Goal: Complete application form: Complete application form

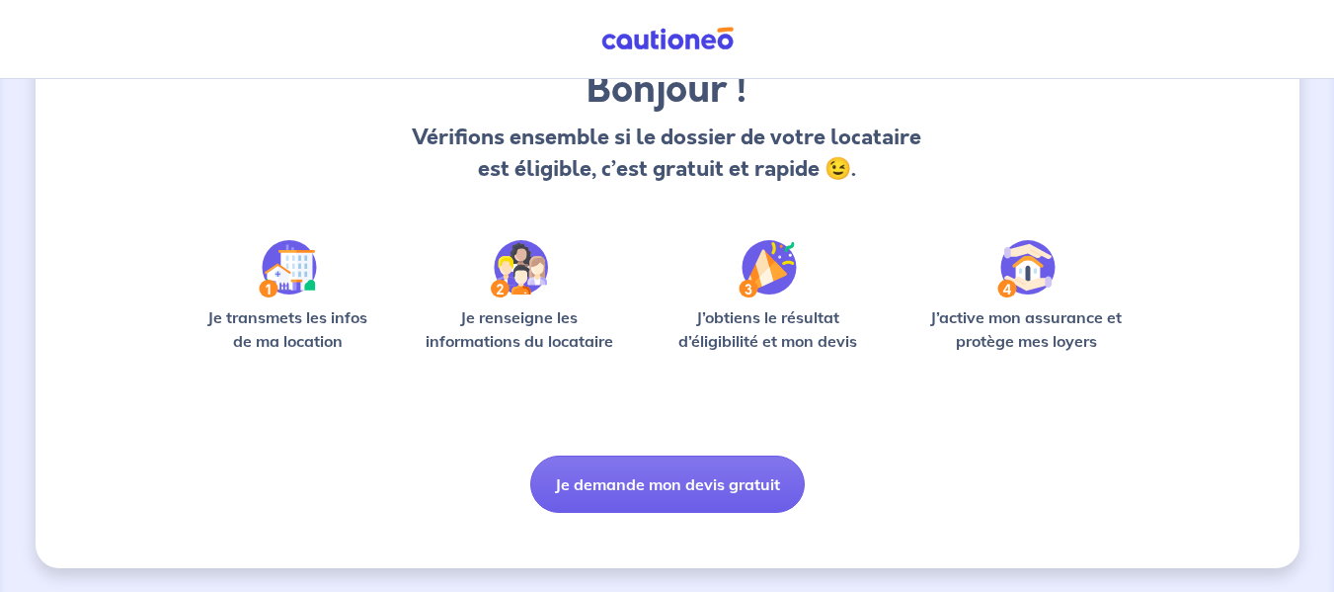
click at [585, 474] on button "Je demande mon devis gratuit" at bounding box center [667, 483] width 275 height 57
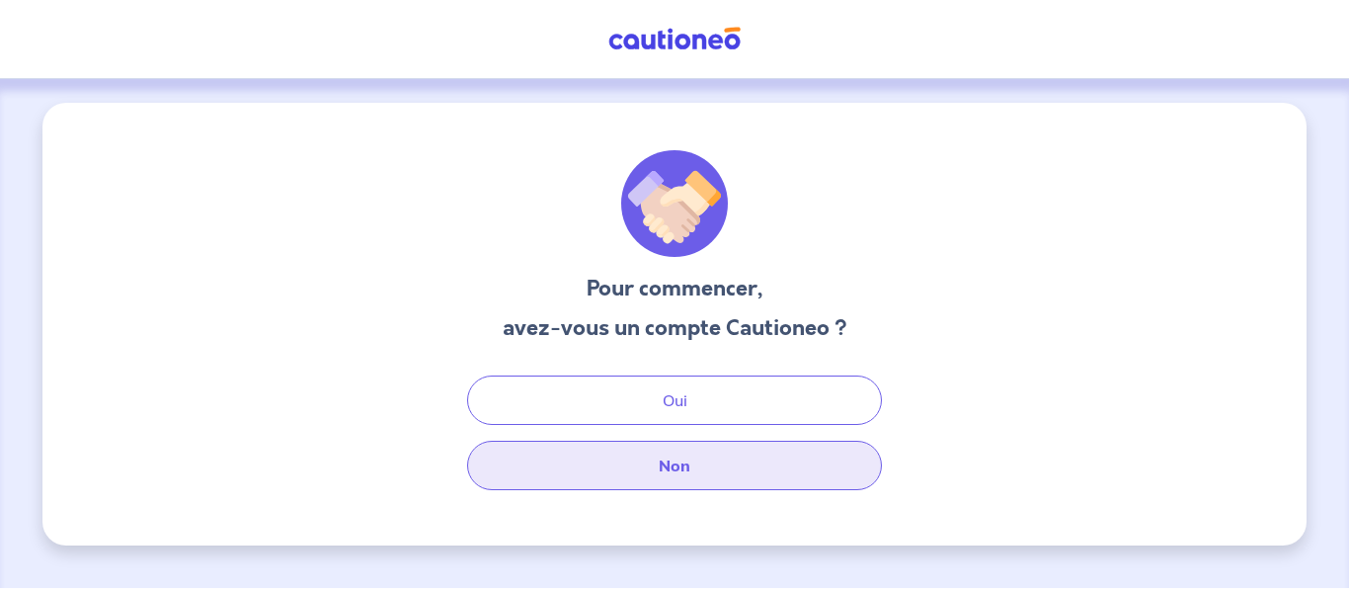
click at [591, 464] on button "Non" at bounding box center [674, 464] width 415 height 49
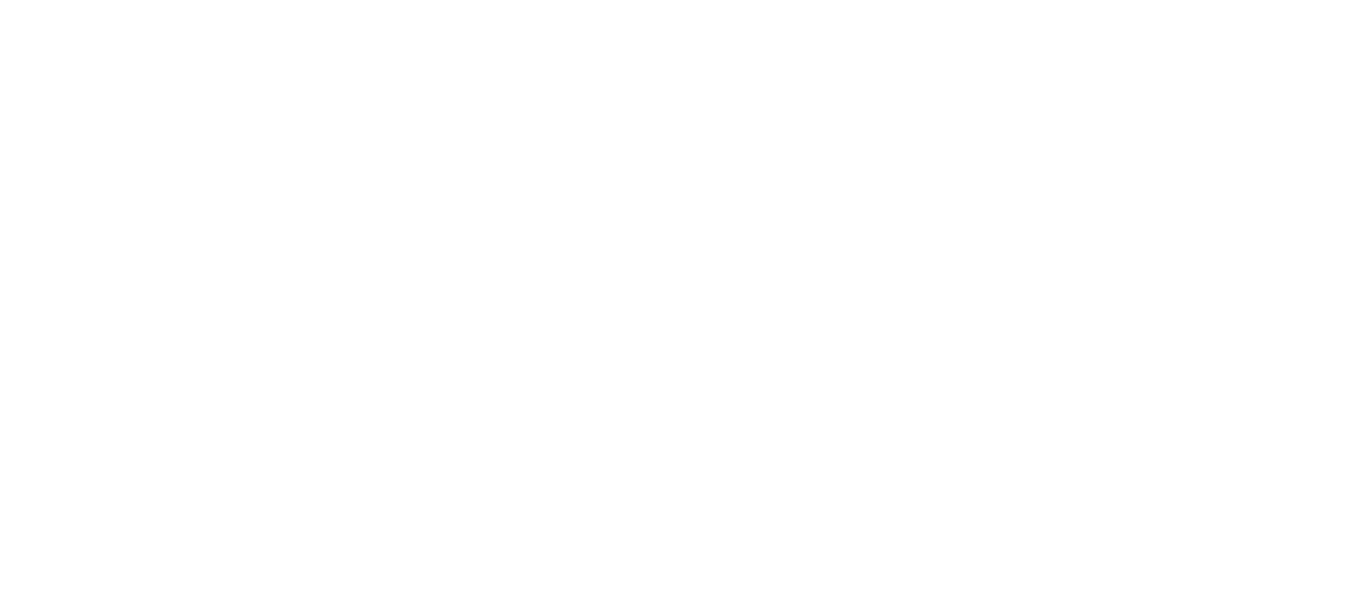
select select "FR"
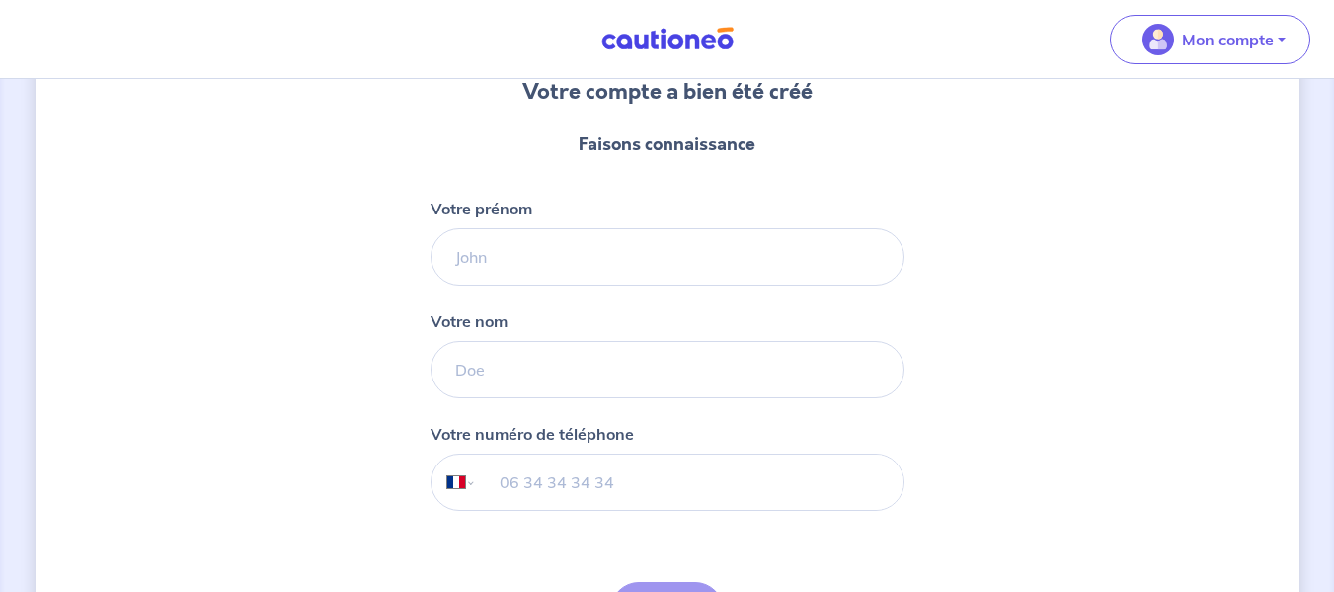
scroll to position [198, 0]
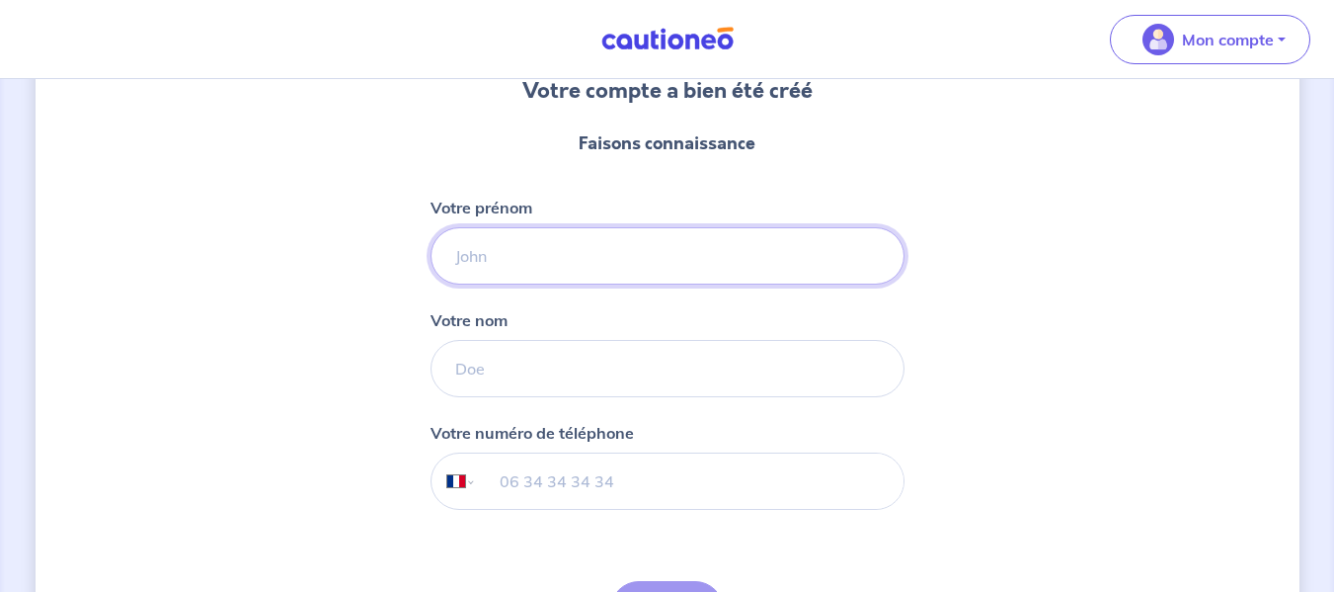
click at [576, 271] on input "Votre prénom" at bounding box center [668, 255] width 474 height 57
type input "u"
type input "Julien"
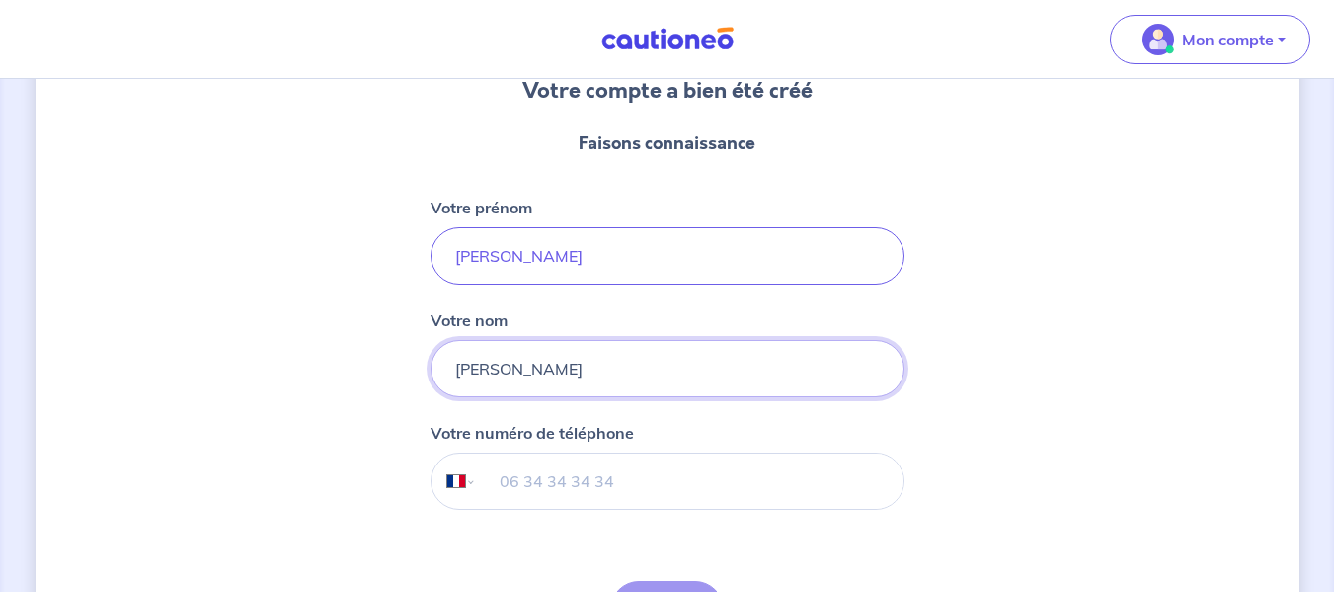
type input "BOUTIN"
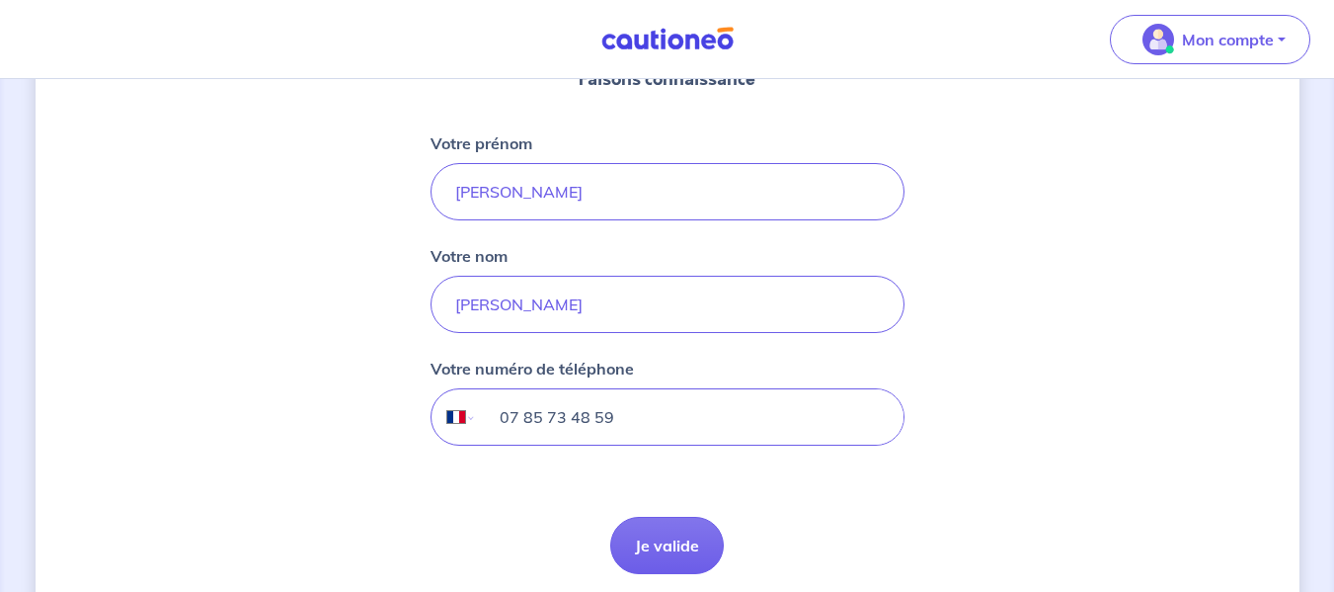
scroll to position [339, 0]
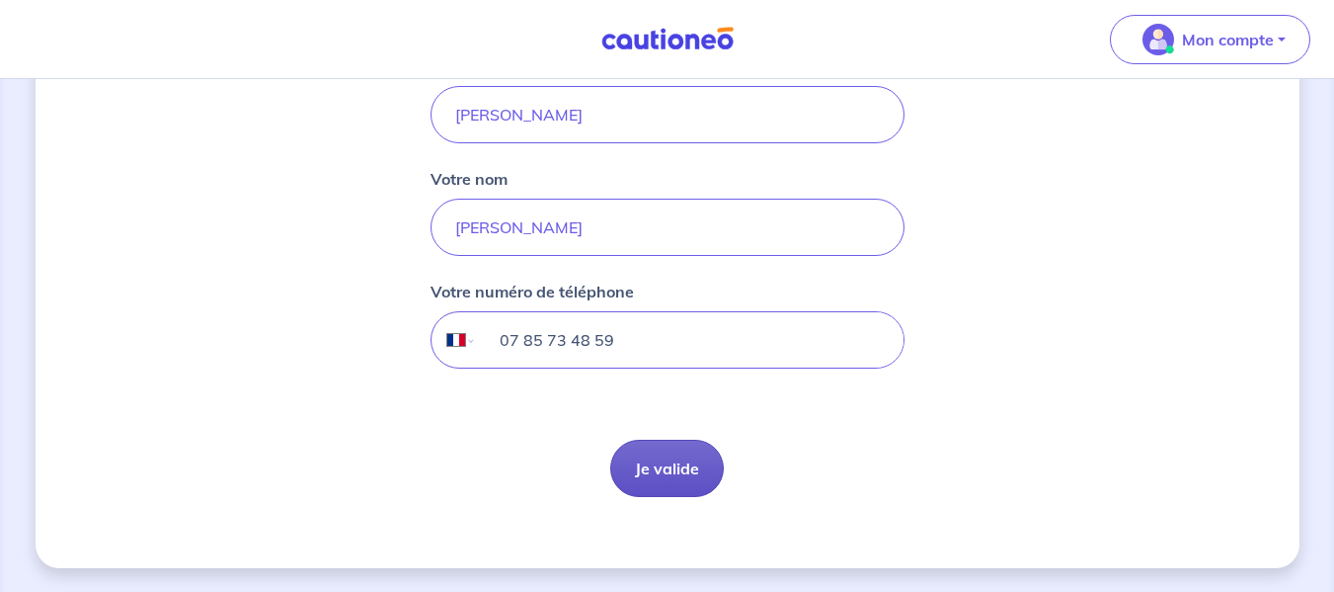
type input "07 85 73 48 59"
click at [650, 460] on button "Je valide" at bounding box center [667, 467] width 114 height 57
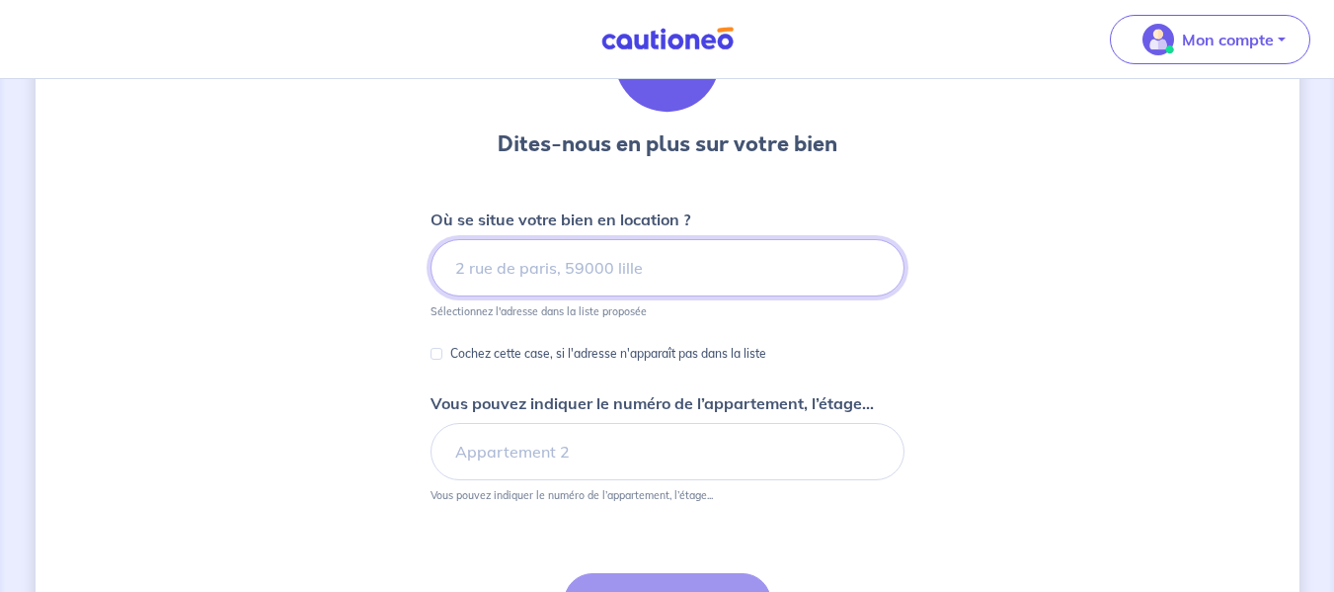
scroll to position [198, 0]
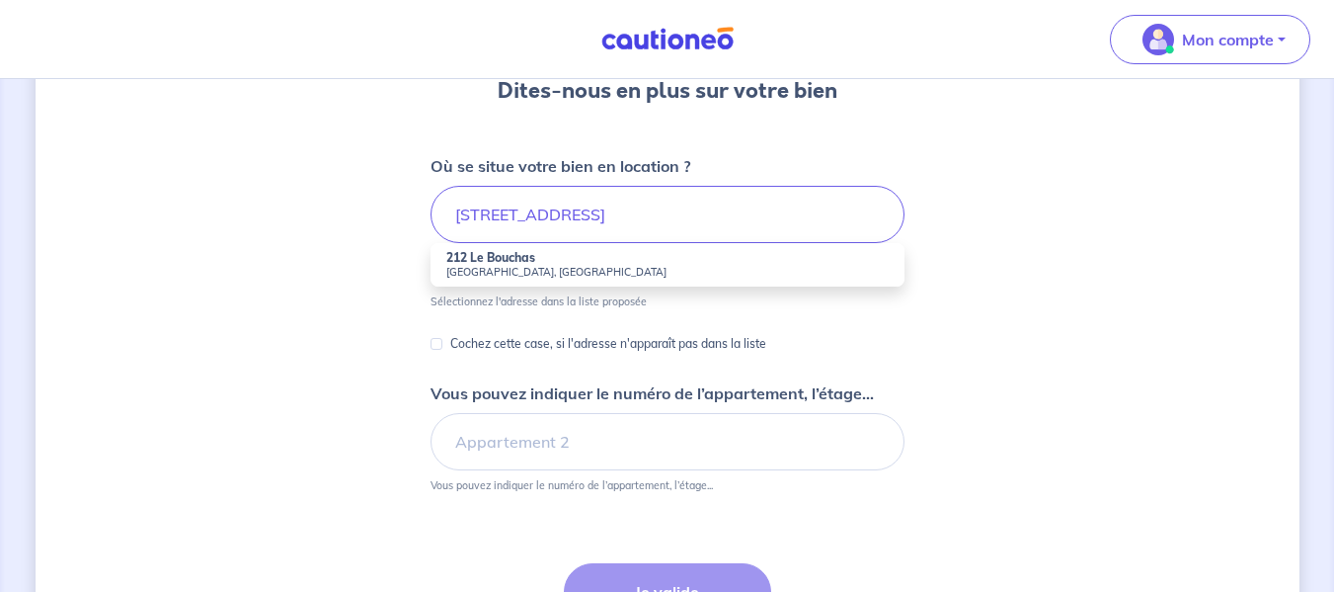
click at [519, 262] on strong "212 Le Bouchas" at bounding box center [490, 257] width 89 height 15
type input "212 Le Bouchas, Saint-Hostien, France"
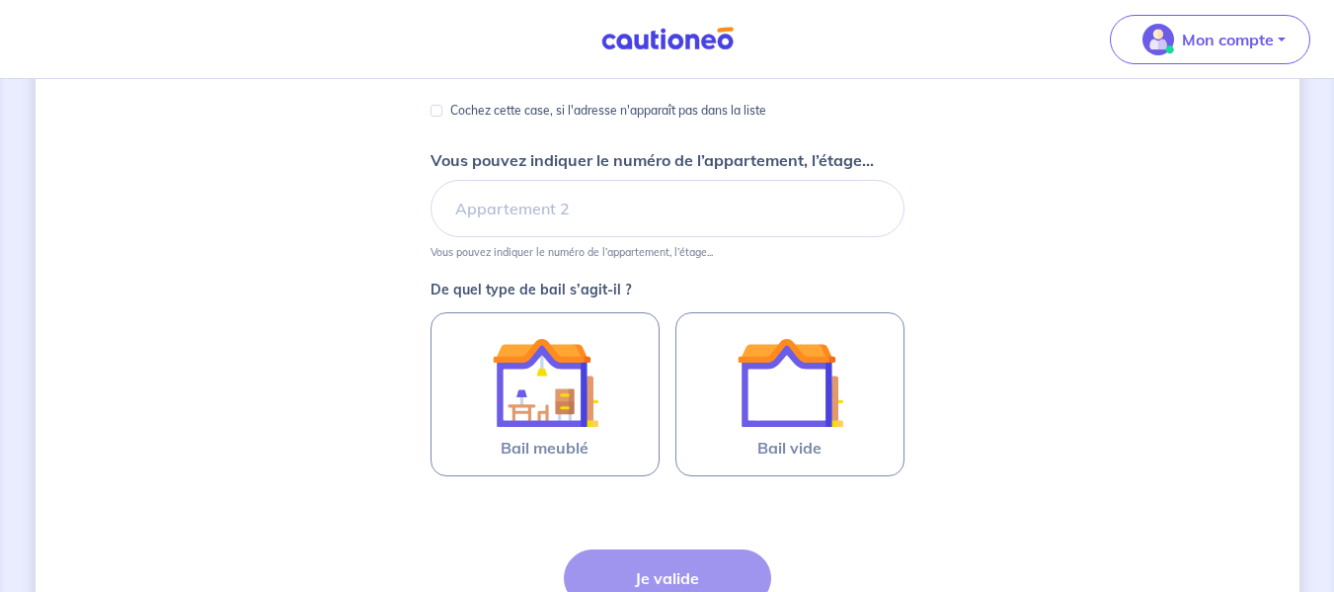
scroll to position [395, 0]
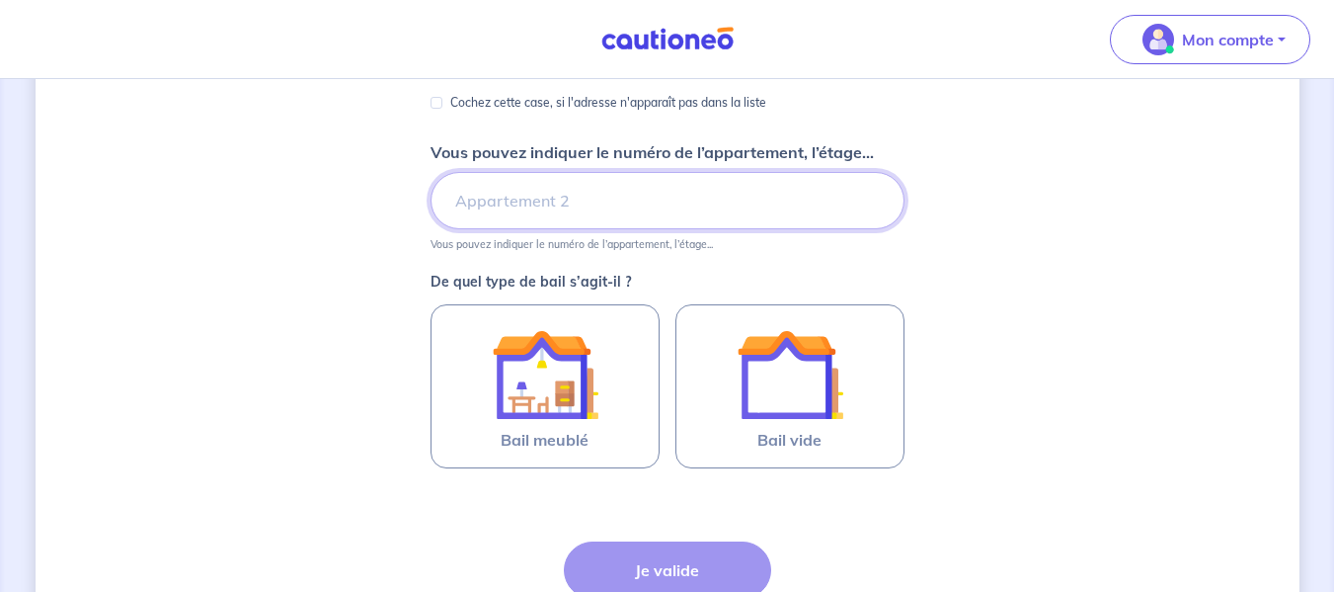
click at [537, 208] on input "Vous pouvez indiquer le numéro de l’appartement, l’étage..." at bounding box center [668, 200] width 474 height 57
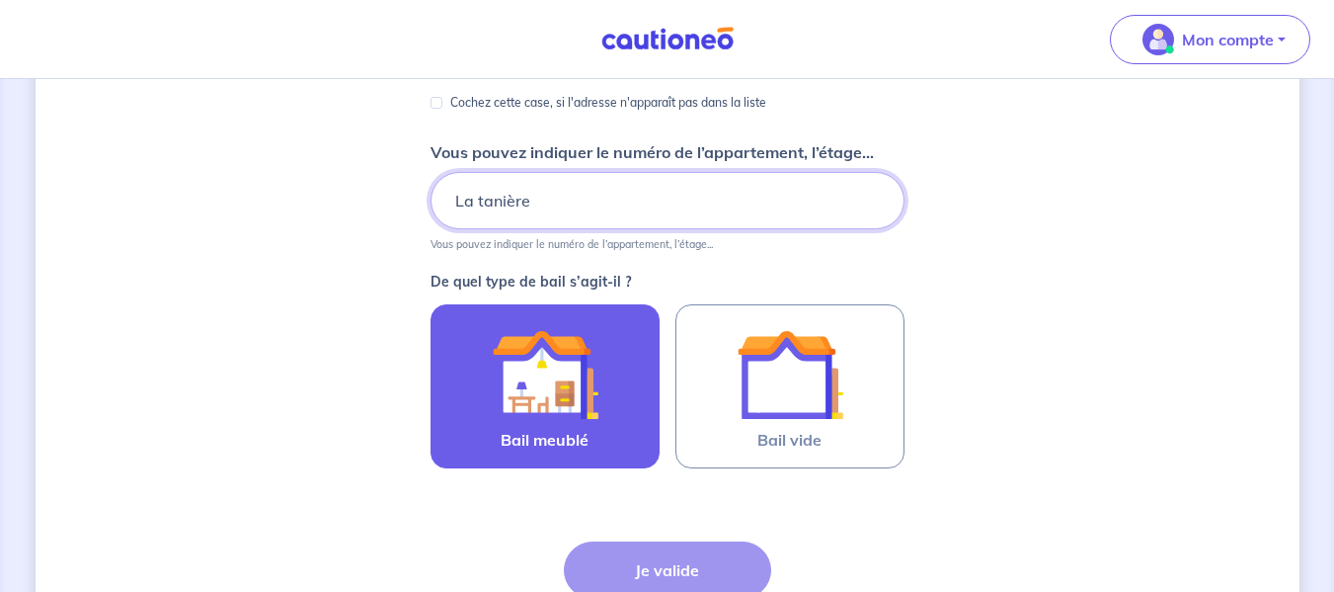
type input "La tanière"
click at [537, 393] on img at bounding box center [545, 374] width 107 height 107
click at [0, 0] on input "Bail meublé" at bounding box center [0, 0] width 0 height 0
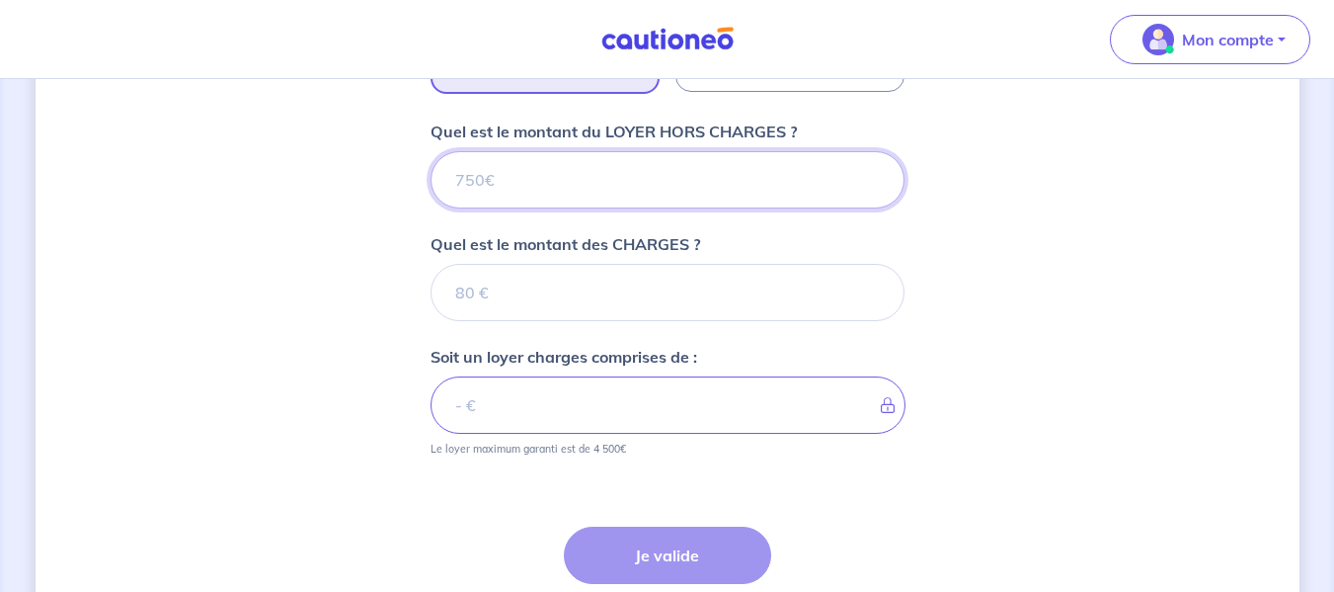
scroll to position [725, 0]
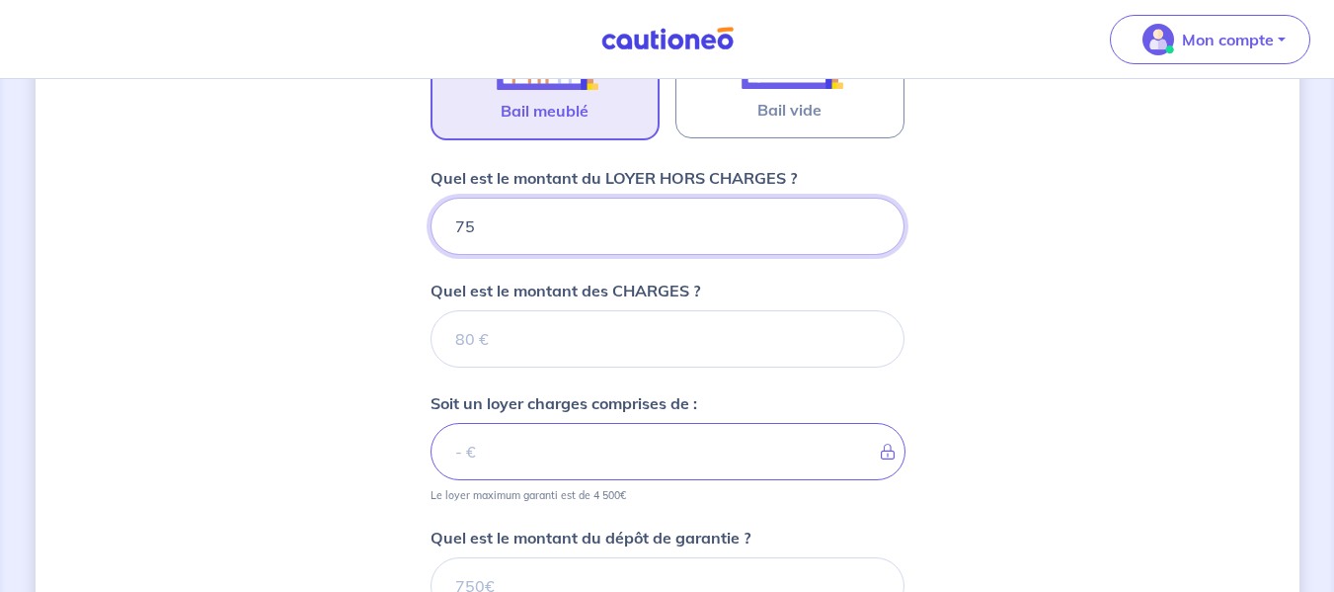
type input "750"
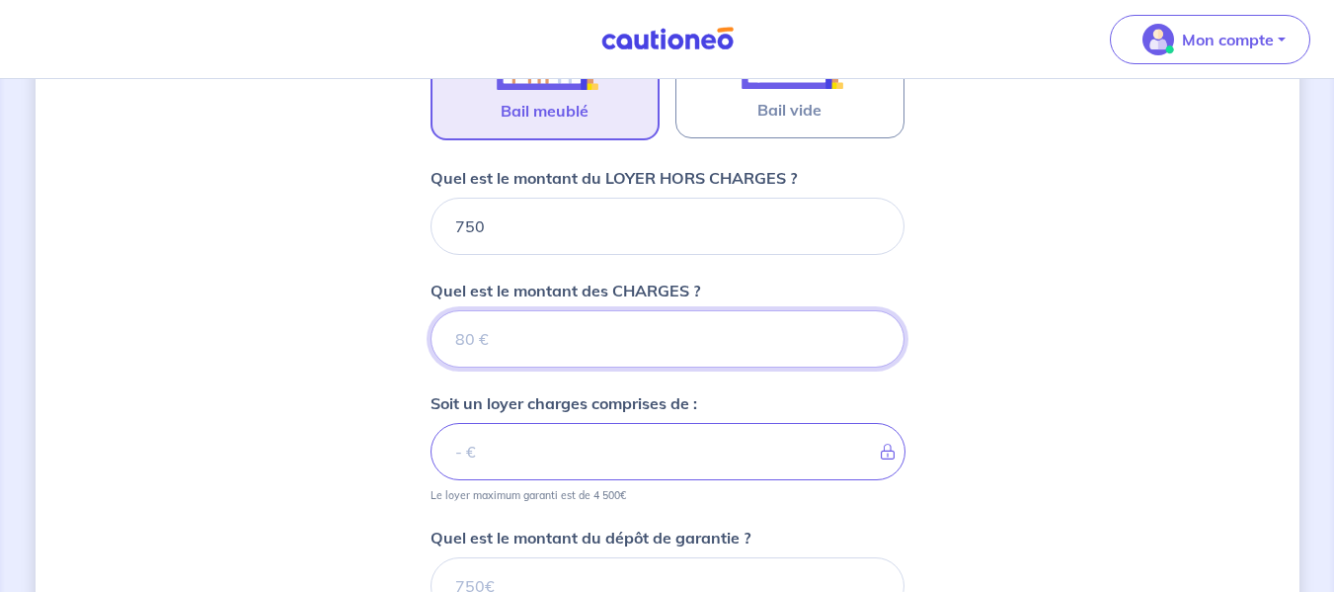
click at [594, 359] on input "Quel est le montant des CHARGES ?" at bounding box center [668, 338] width 474 height 57
type input "20"
type input "770"
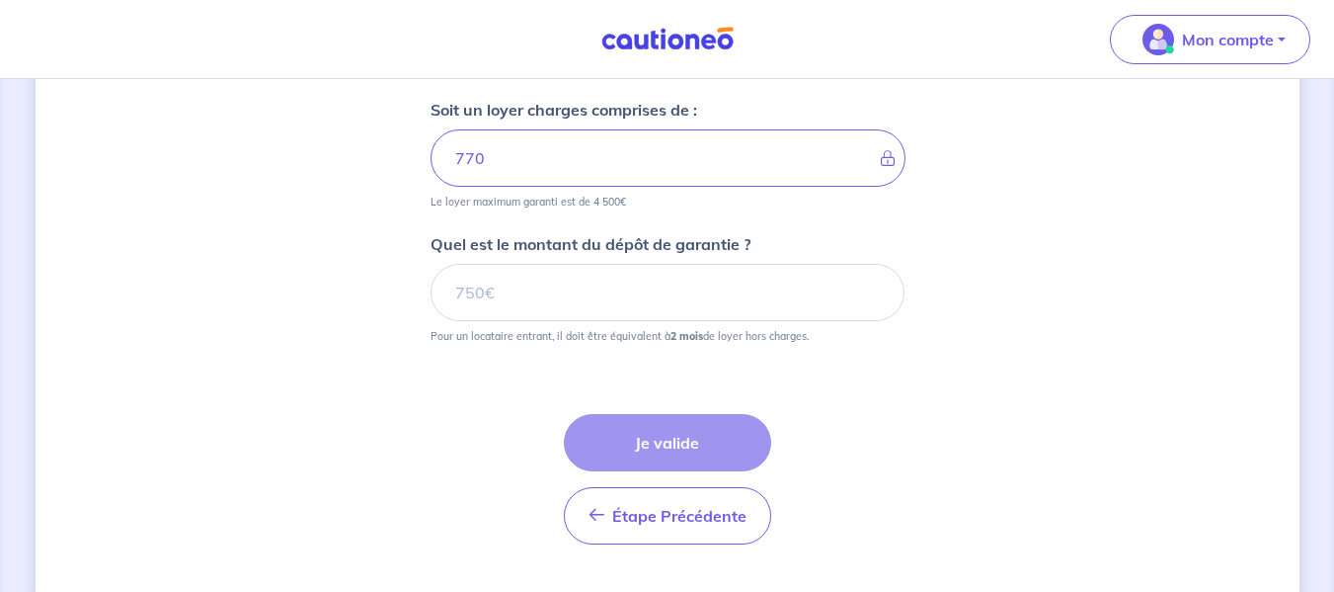
scroll to position [1021, 0]
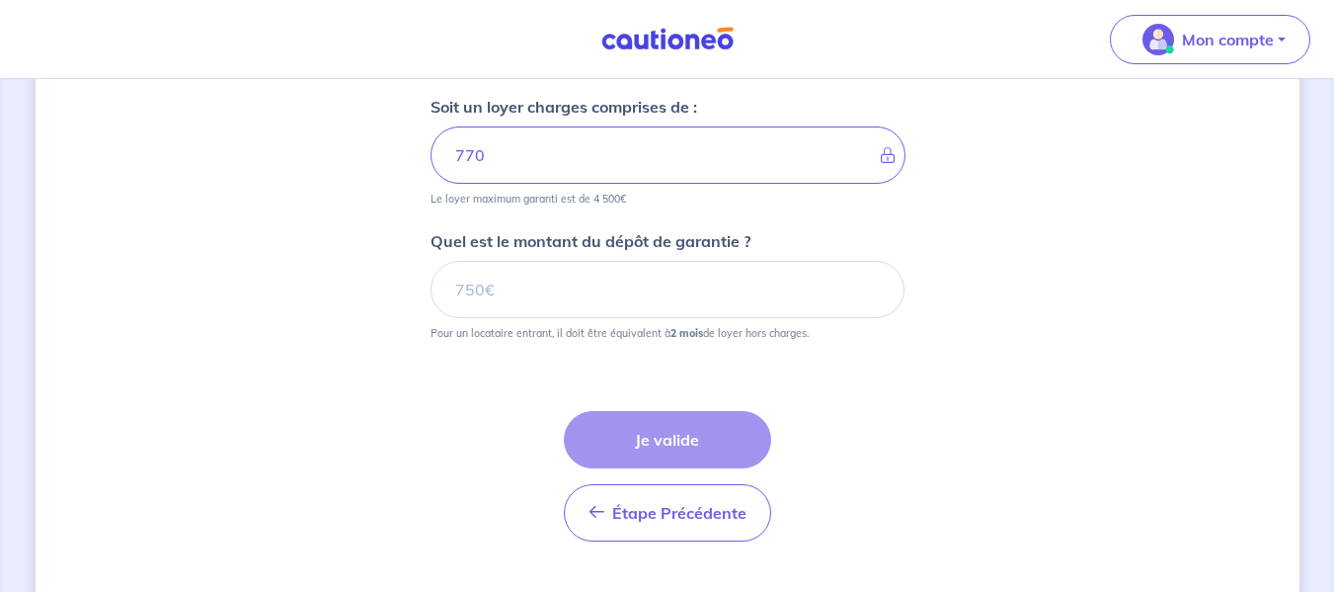
type input "20"
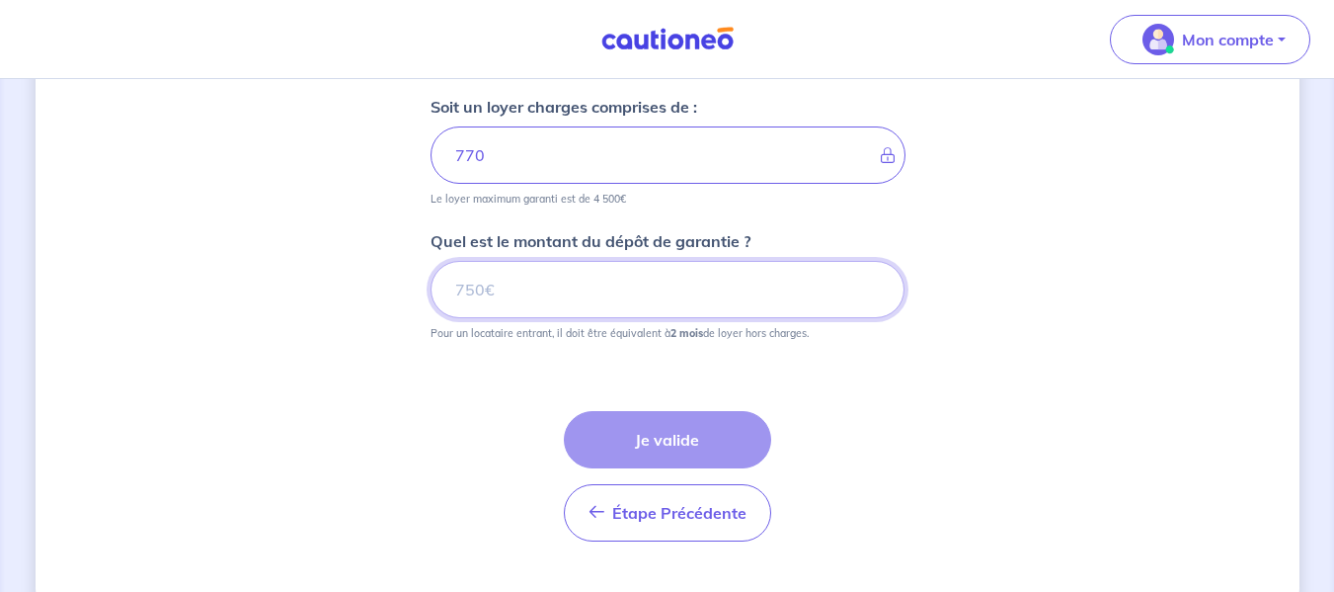
click at [590, 307] on input "Quel est le montant du dépôt de garantie ?" at bounding box center [668, 289] width 474 height 57
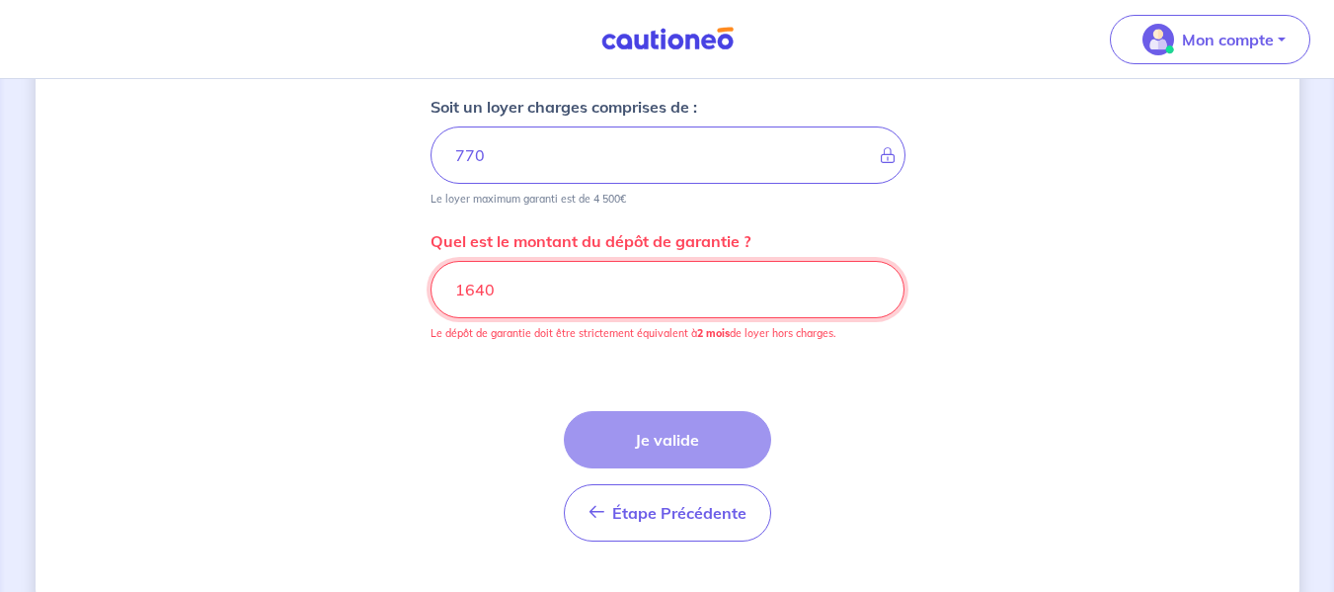
drag, startPoint x: 548, startPoint y: 292, endPoint x: 421, endPoint y: 292, distance: 127.4
drag, startPoint x: 631, startPoint y: 291, endPoint x: 386, endPoint y: 288, distance: 244.9
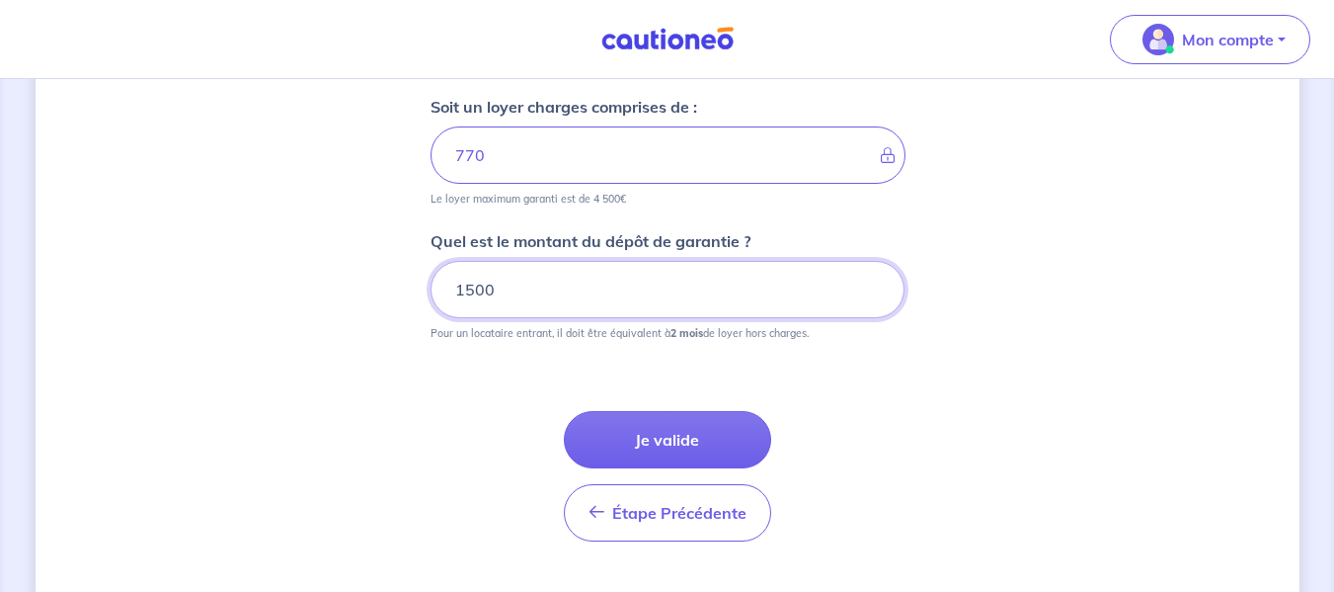
type input "1500"
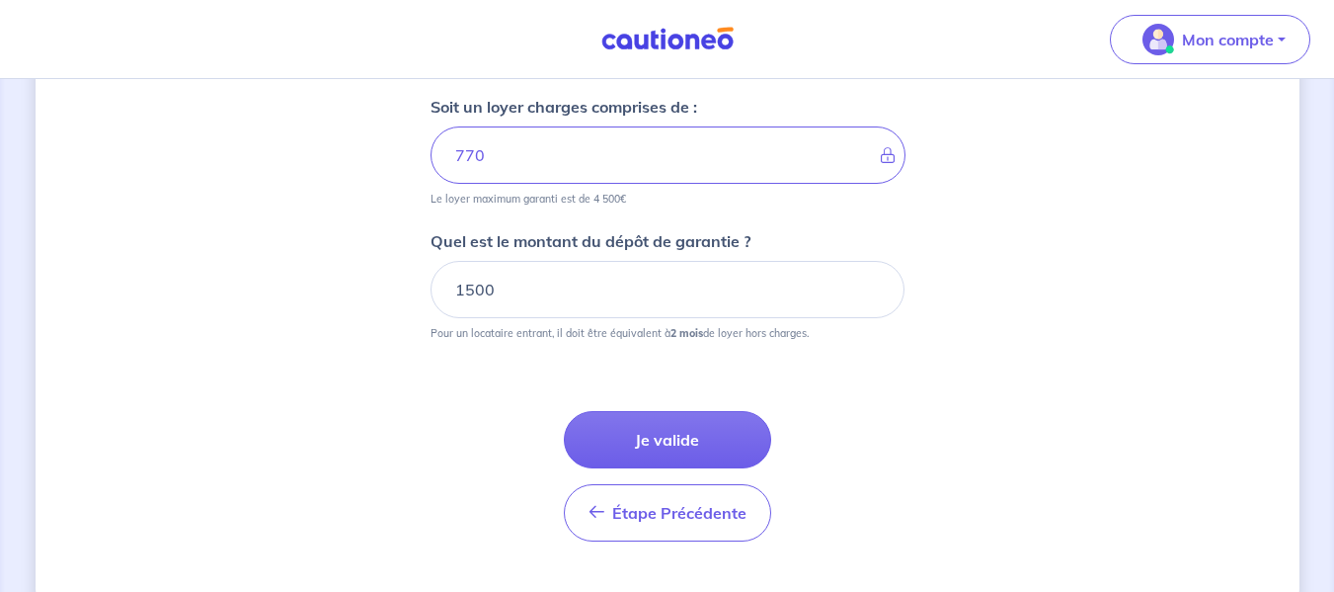
click at [643, 397] on div "Étape Précédente Précédent Je valide Je valide" at bounding box center [668, 452] width 474 height 178
click at [644, 412] on button "Je valide" at bounding box center [667, 439] width 207 height 57
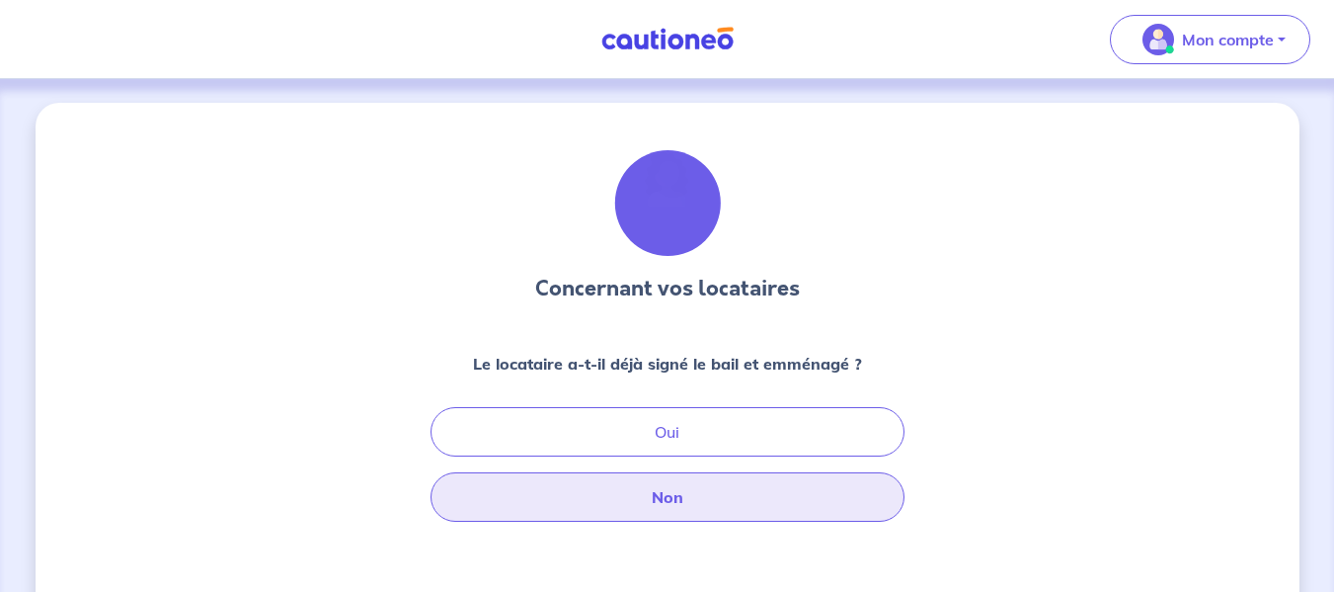
click at [624, 493] on button "Non" at bounding box center [668, 496] width 474 height 49
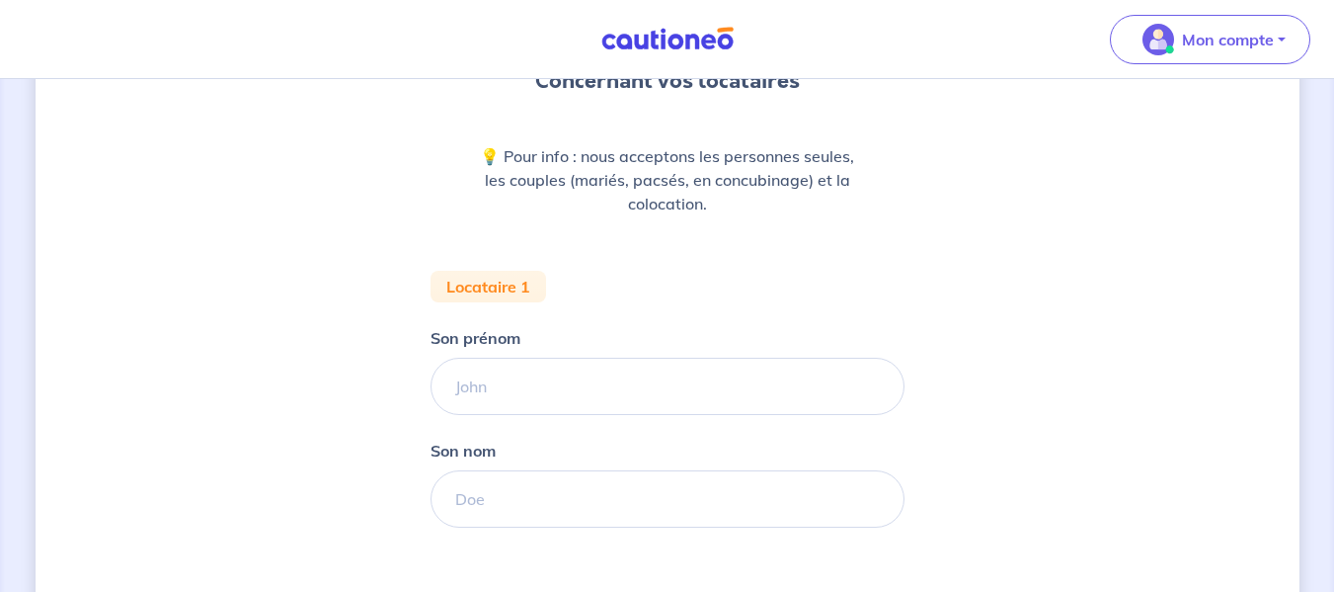
scroll to position [439, 0]
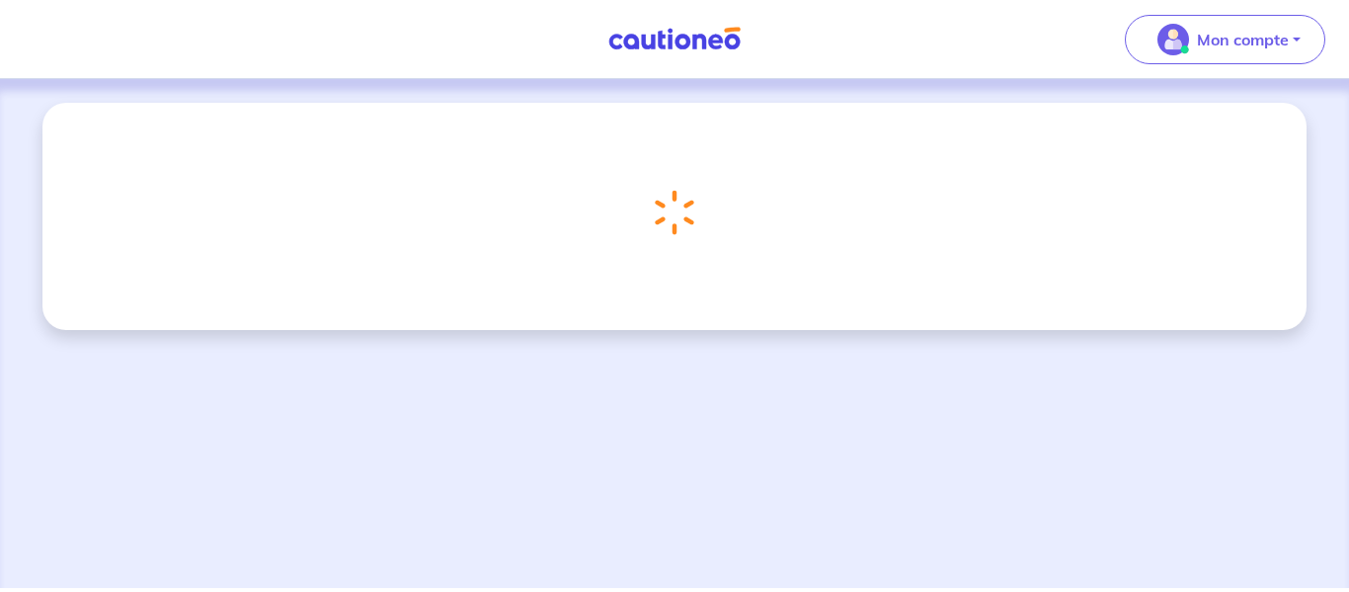
select select "FR"
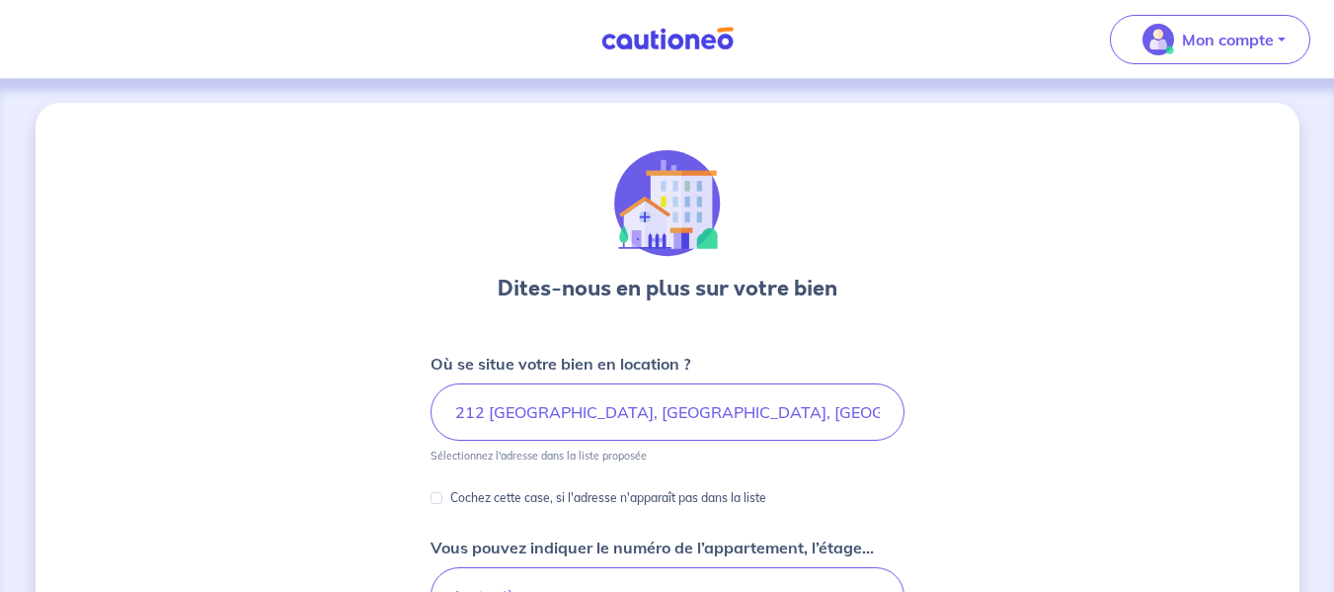
click at [680, 43] on img at bounding box center [668, 39] width 148 height 25
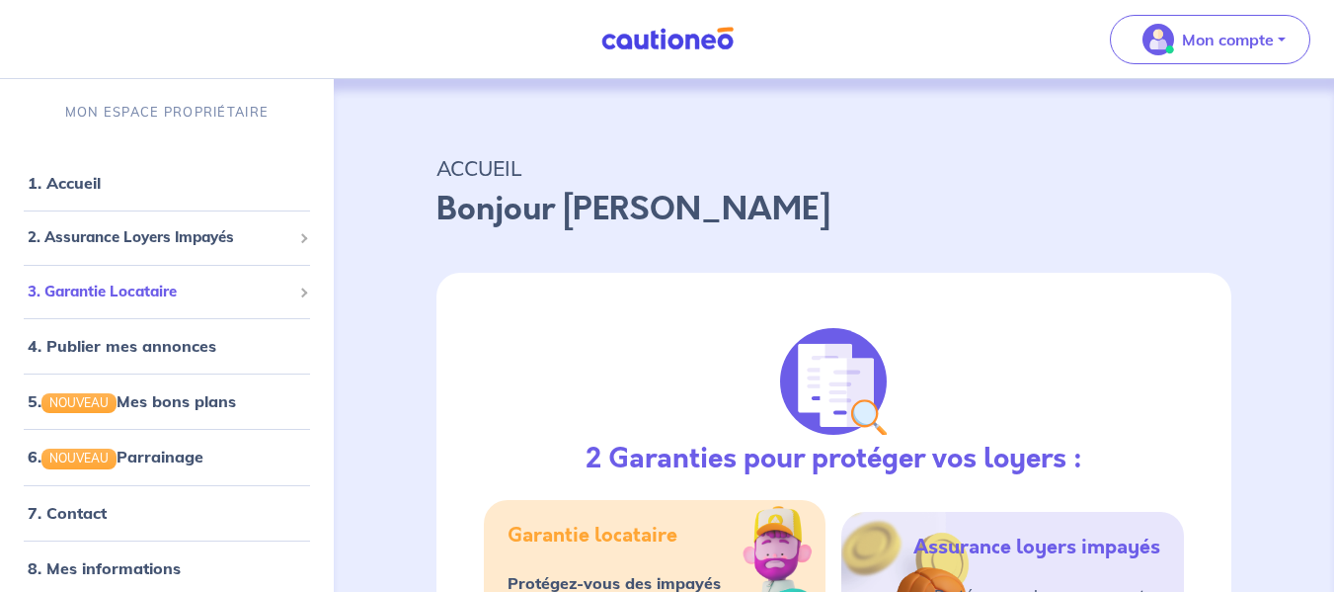
click at [255, 295] on span "3. Garantie Locataire" at bounding box center [160, 291] width 264 height 23
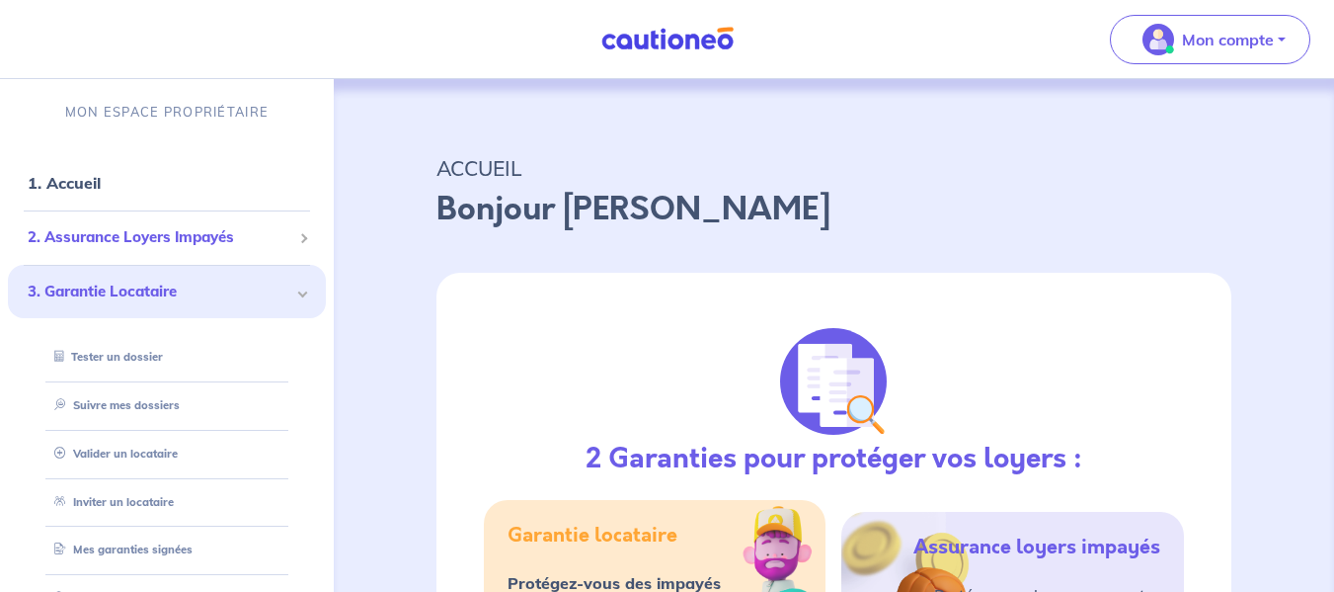
click at [263, 248] on span "2. Assurance Loyers Impayés" at bounding box center [160, 237] width 264 height 23
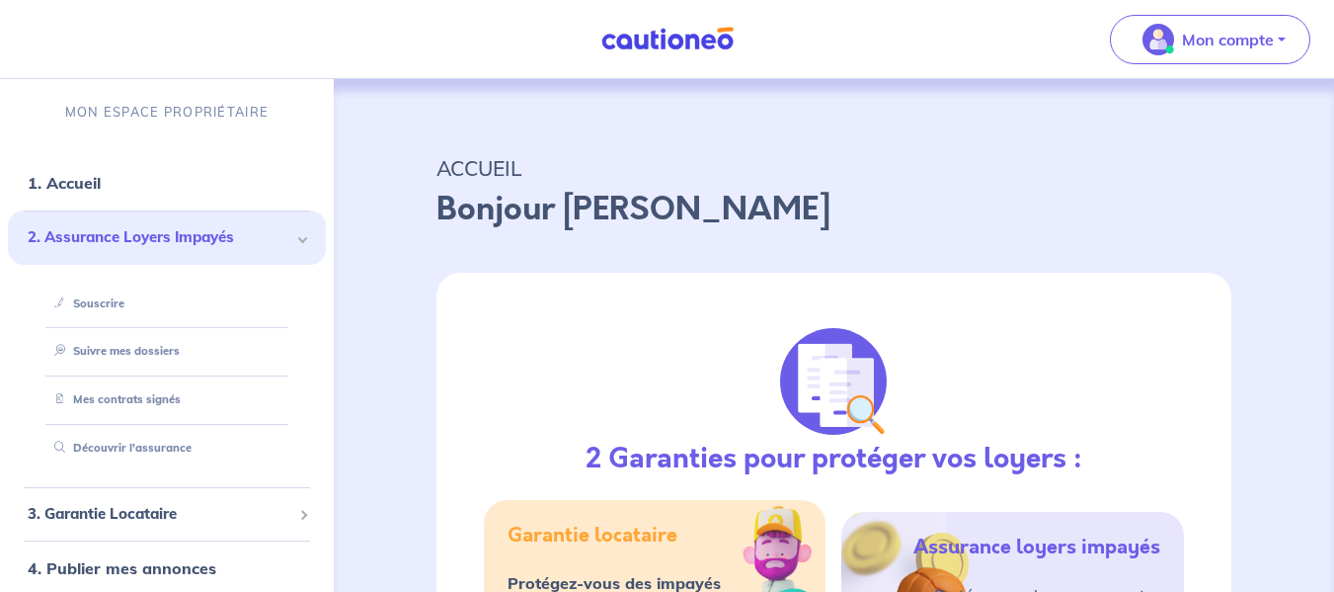
click at [267, 237] on span "2. Assurance Loyers Impayés" at bounding box center [160, 237] width 264 height 23
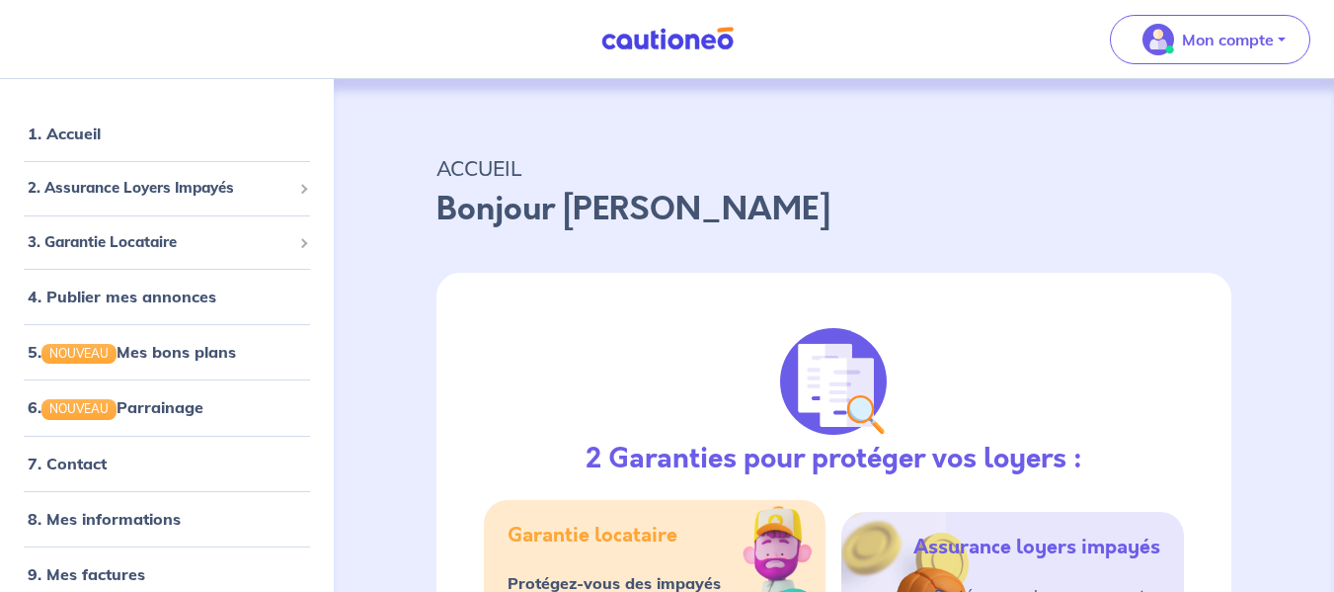
click at [619, 44] on img at bounding box center [668, 39] width 148 height 25
